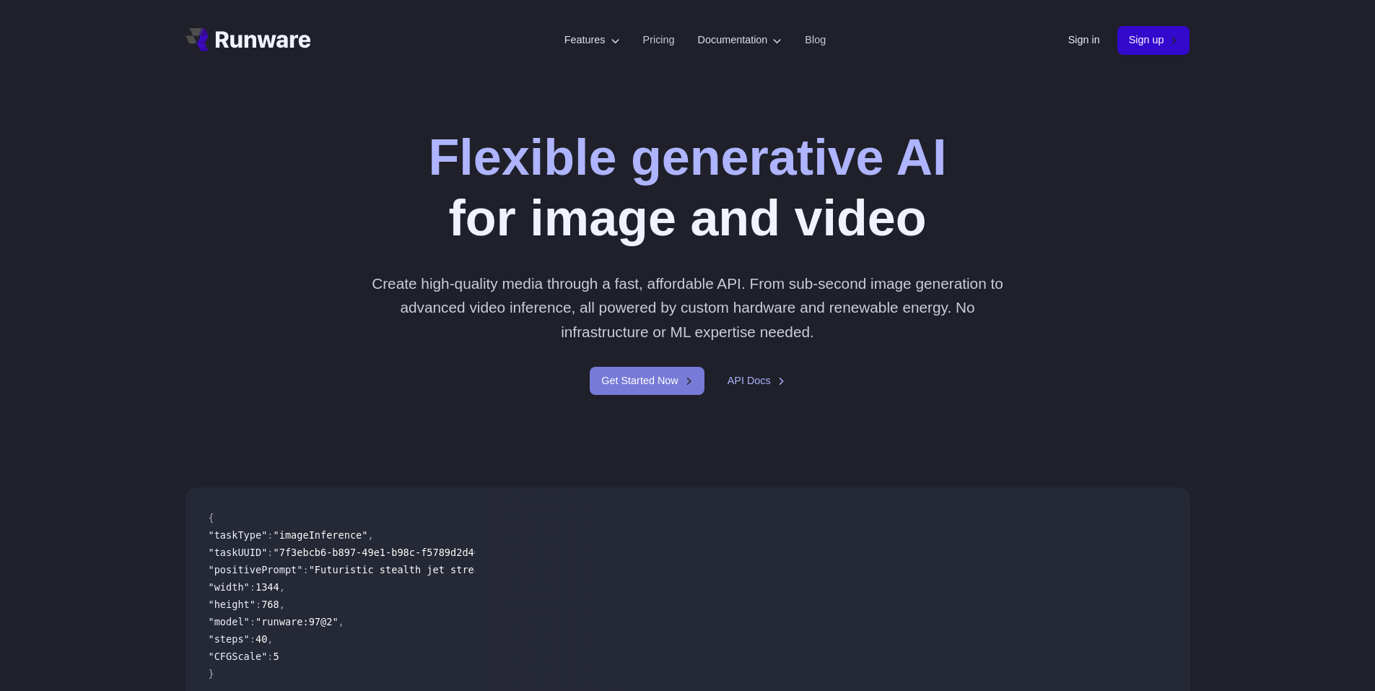
click at [617, 385] on link "Get Started Now" at bounding box center [647, 381] width 114 height 28
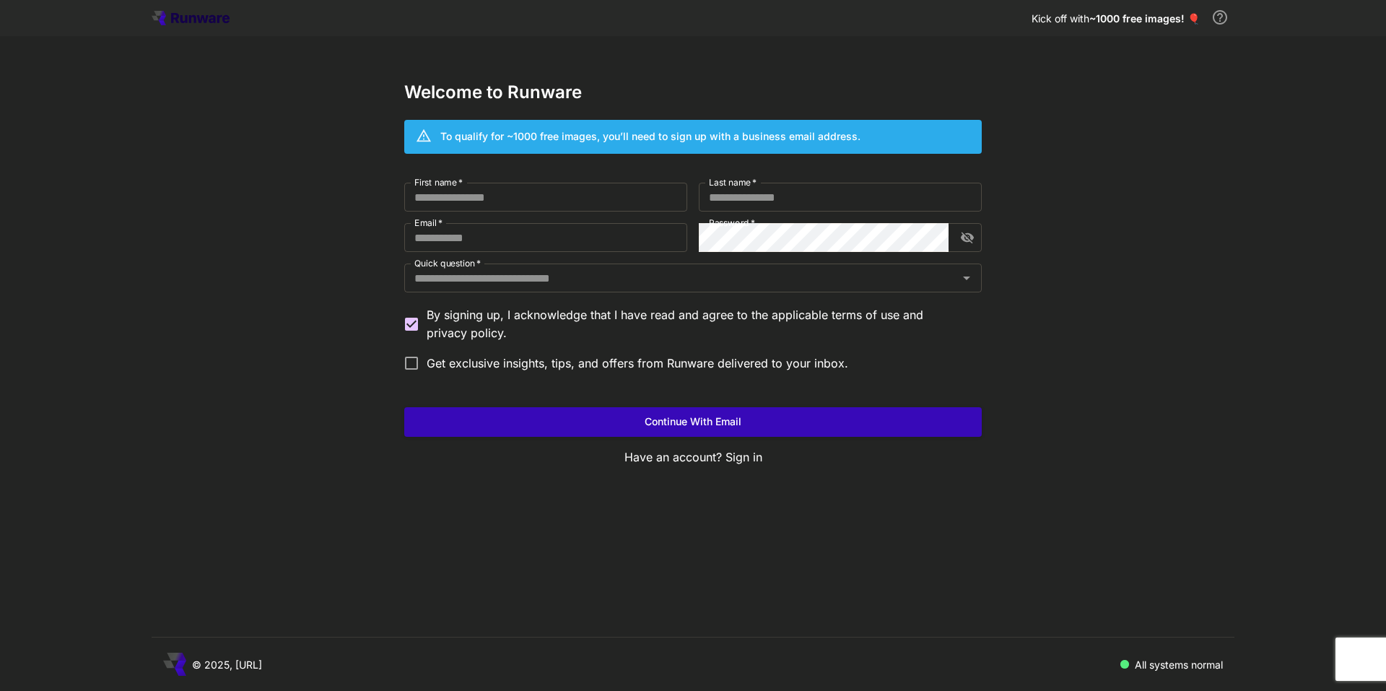
drag, startPoint x: 564, startPoint y: 54, endPoint x: 552, endPoint y: 70, distance: 20.1
